Goal: Use online tool/utility: Utilize a website feature to perform a specific function

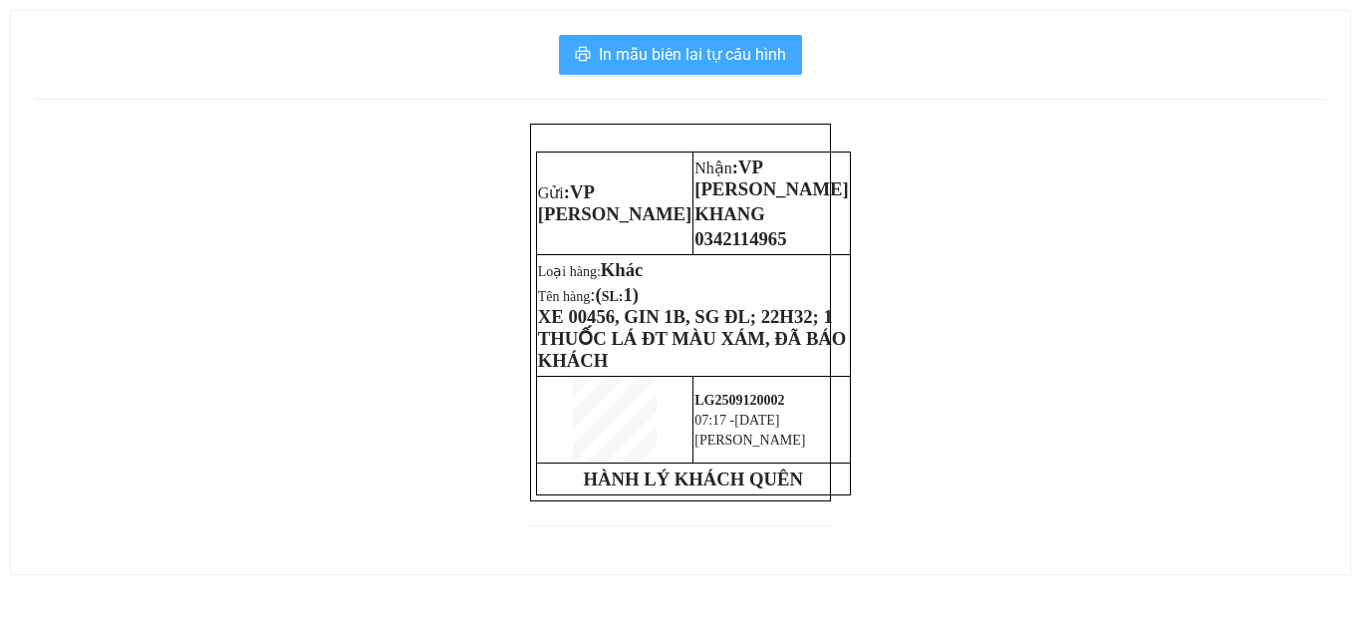
click at [669, 42] on span "In mẫu biên lai tự cấu hình" at bounding box center [692, 54] width 187 height 25
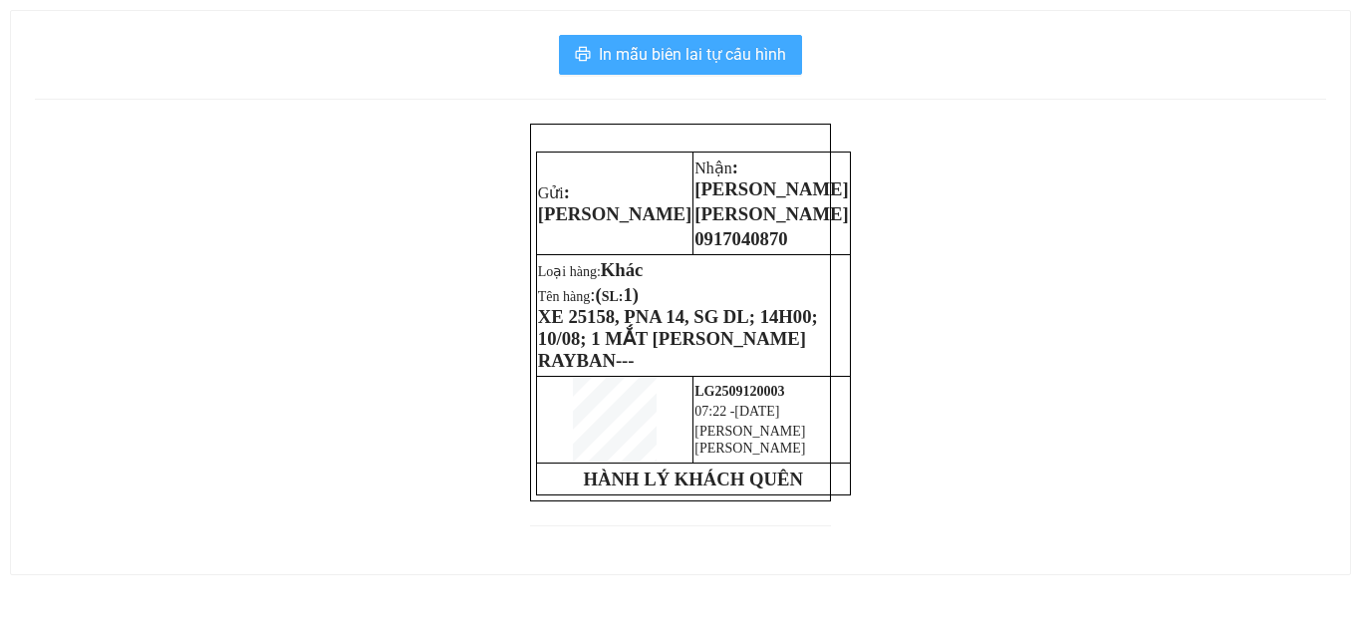
click at [768, 64] on span "In mẫu biên lai tự cấu hình" at bounding box center [692, 54] width 187 height 25
